Goal: Browse casually

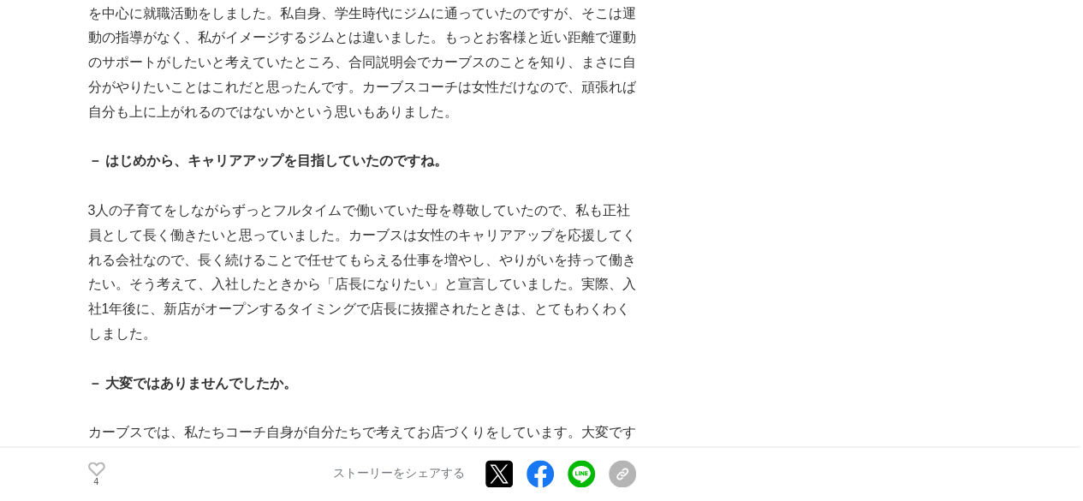
scroll to position [1113, 0]
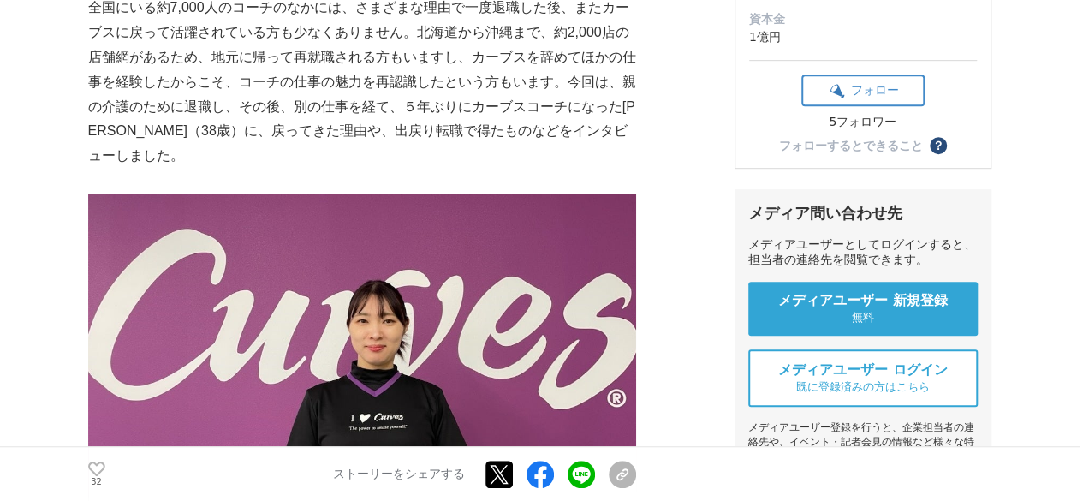
scroll to position [685, 0]
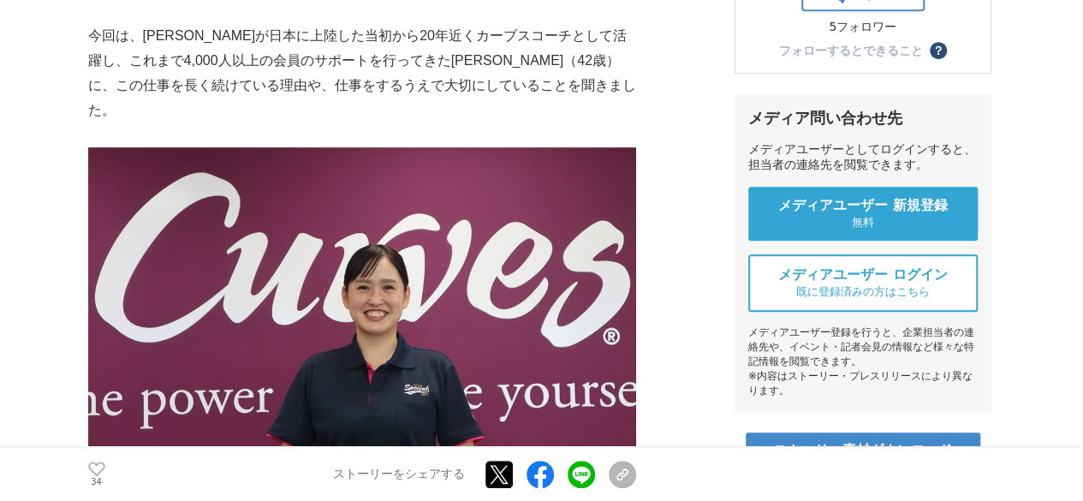
scroll to position [599, 0]
